Goal: Find specific page/section: Find specific page/section

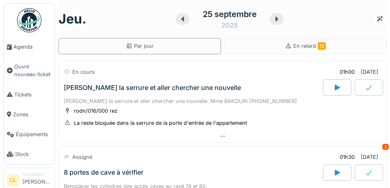
click at [21, 52] on link "Agenda" at bounding box center [29, 47] width 51 height 20
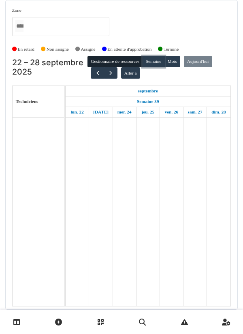
click at [154, 66] on button "Semaine" at bounding box center [154, 61] width 22 height 11
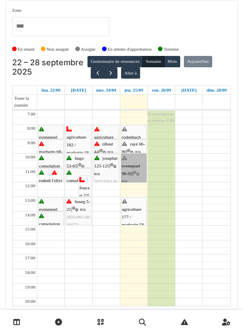
click at [128, 170] on link "evenepoel 90-92 | n/a 2025/09/146/07296 il faut replanifier une intervention av…" at bounding box center [134, 168] width 26 height 29
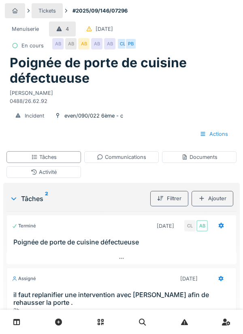
click at [128, 160] on div "Communications" at bounding box center [122, 157] width 50 height 8
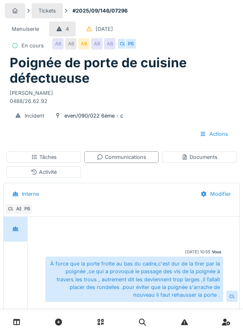
click at [56, 158] on div "Tâches" at bounding box center [44, 157] width 26 height 8
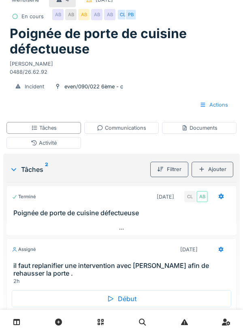
scroll to position [48, 0]
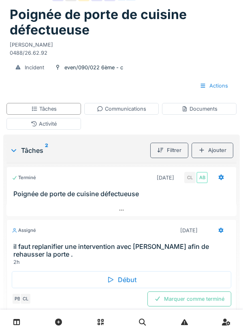
click at [115, 275] on div "Début" at bounding box center [122, 279] width 220 height 17
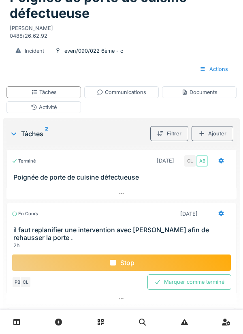
scroll to position [55, 0]
